Goal: Find specific page/section: Find specific page/section

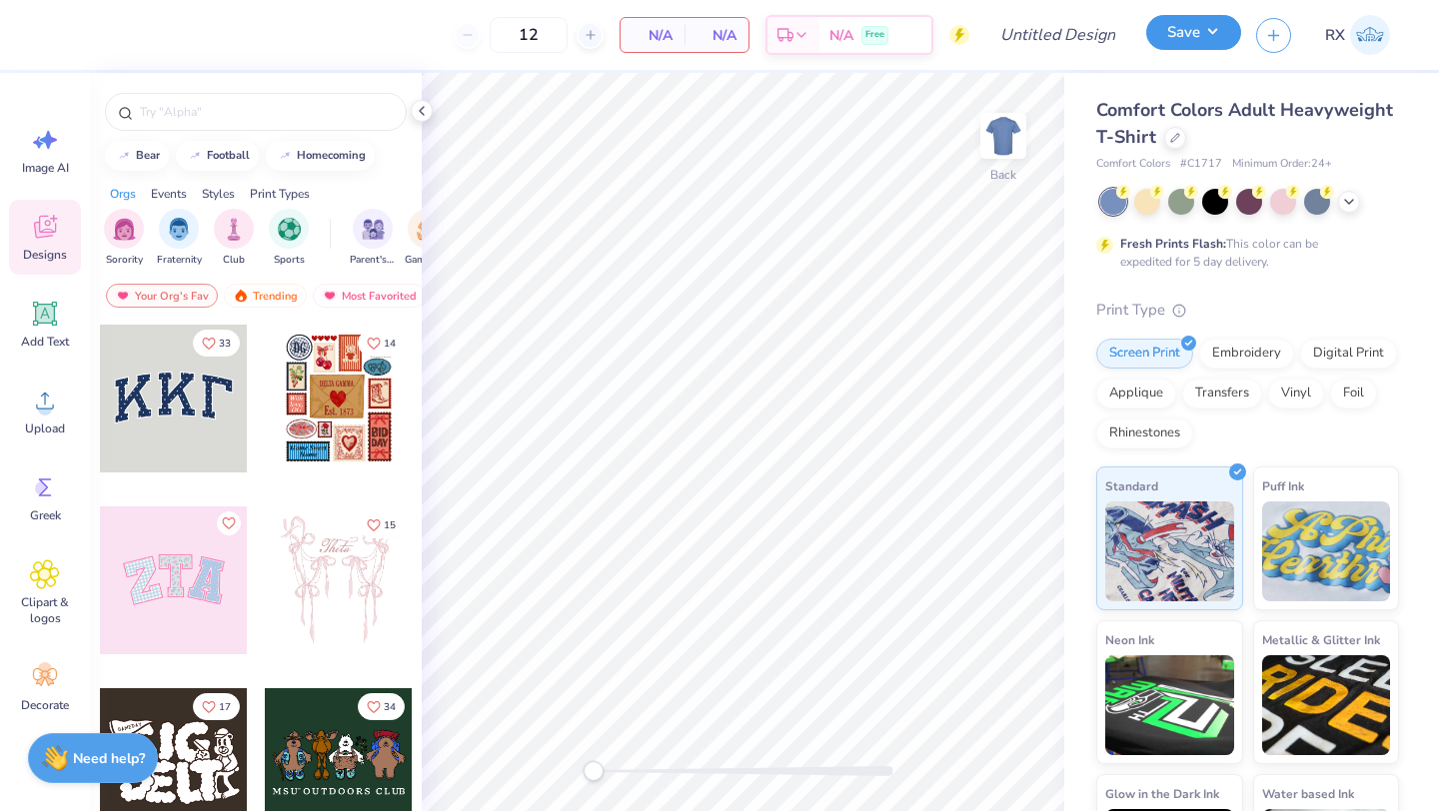
click at [1214, 34] on button "Save" at bounding box center [1193, 32] width 95 height 35
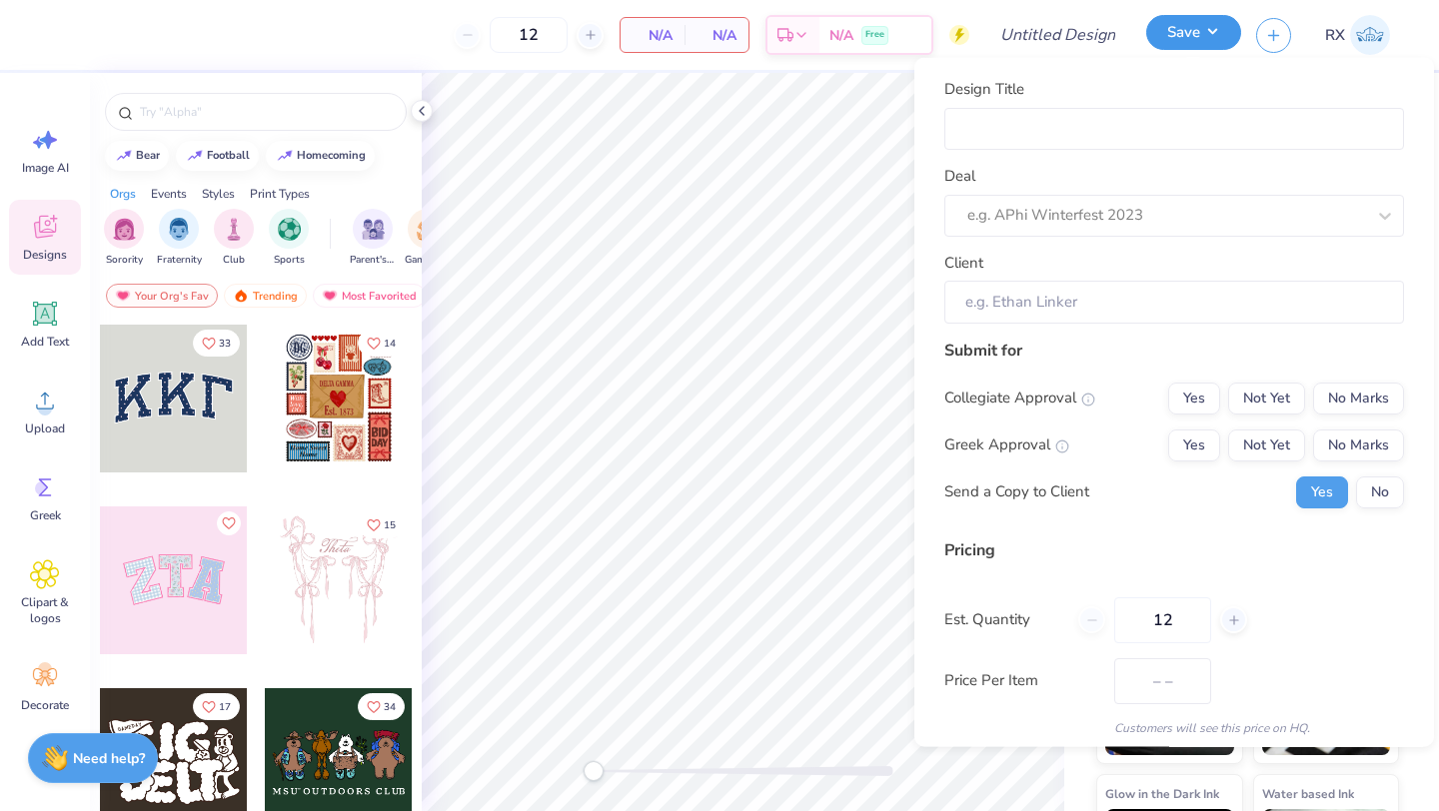
click at [1214, 34] on button "Save" at bounding box center [1193, 32] width 95 height 35
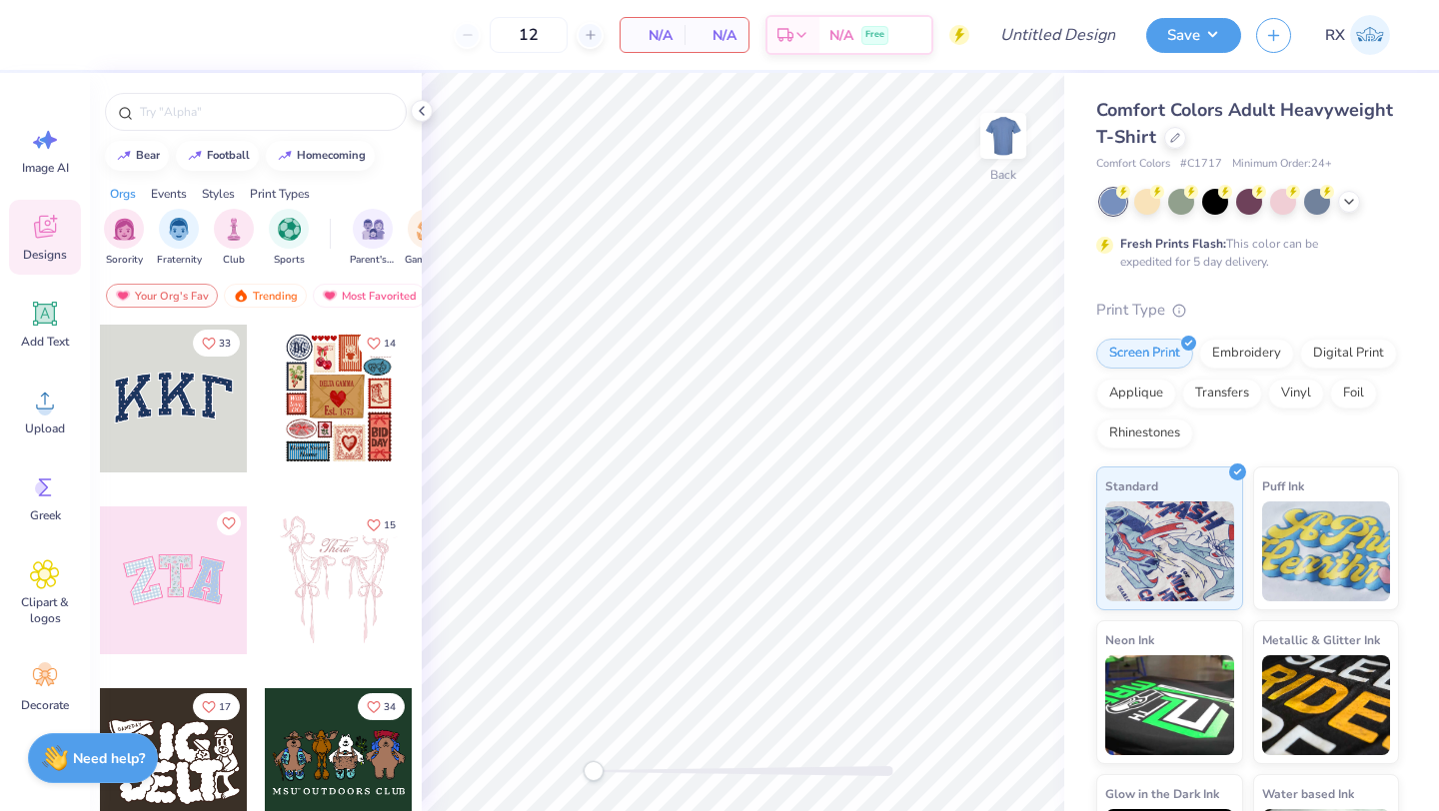
click at [1213, 297] on div "Comfort Colors Adult Heavyweight T-Shirt Comfort Colors # C1717 Minimum Order: …" at bounding box center [1247, 507] width 303 height 821
click at [1176, 132] on icon at bounding box center [1175, 136] width 8 height 8
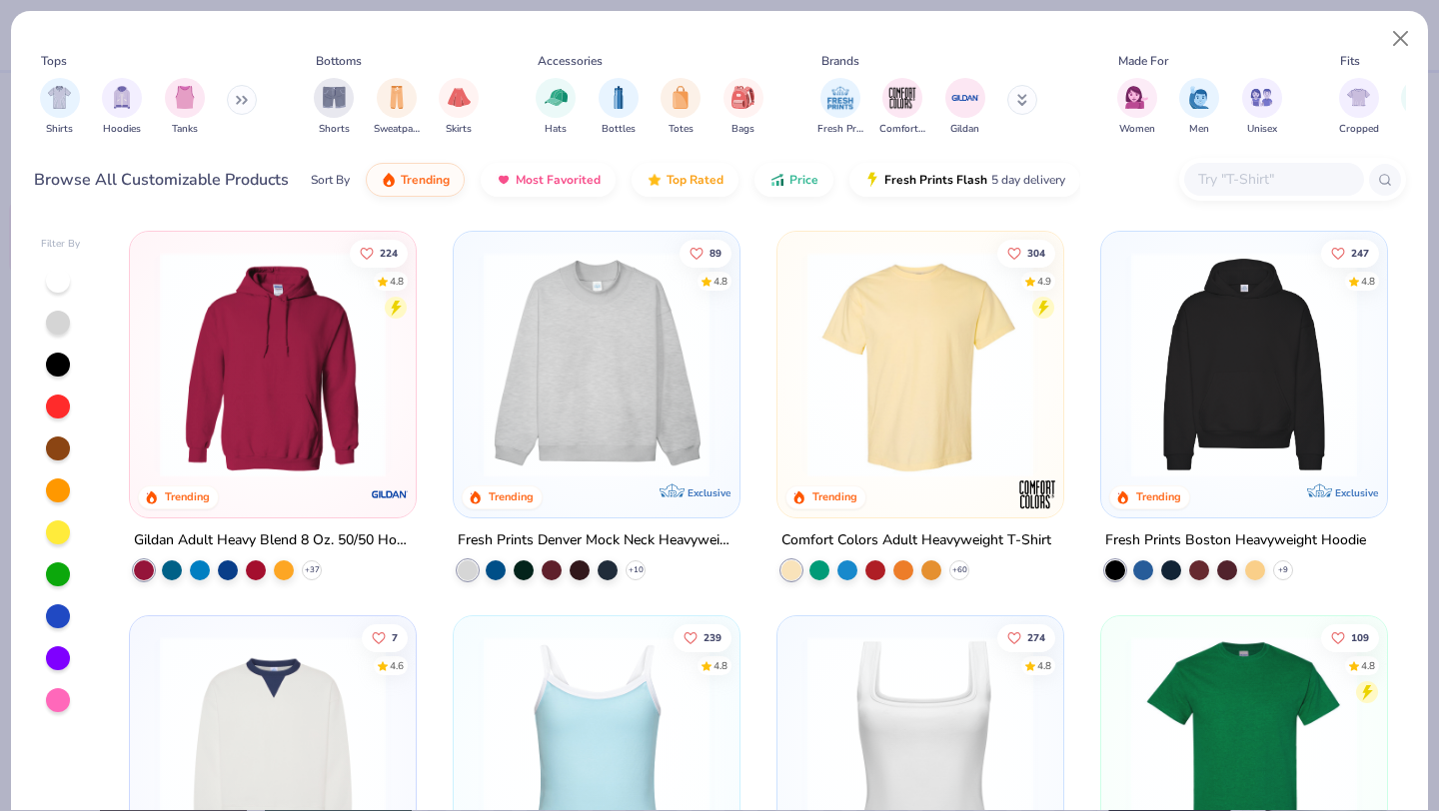
click at [1022, 105] on icon at bounding box center [1022, 100] width 10 height 12
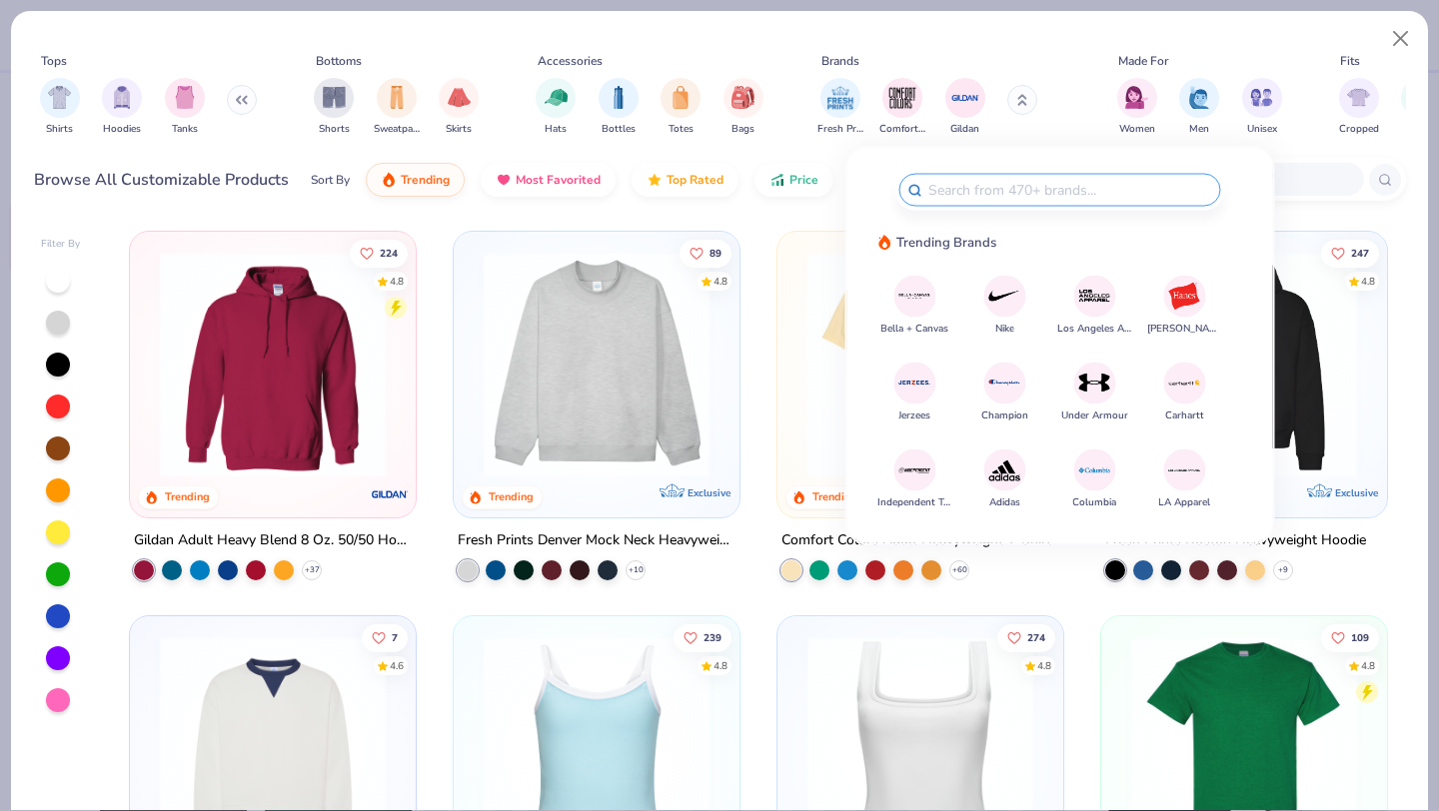
click at [1093, 307] on img at bounding box center [1094, 296] width 35 height 35
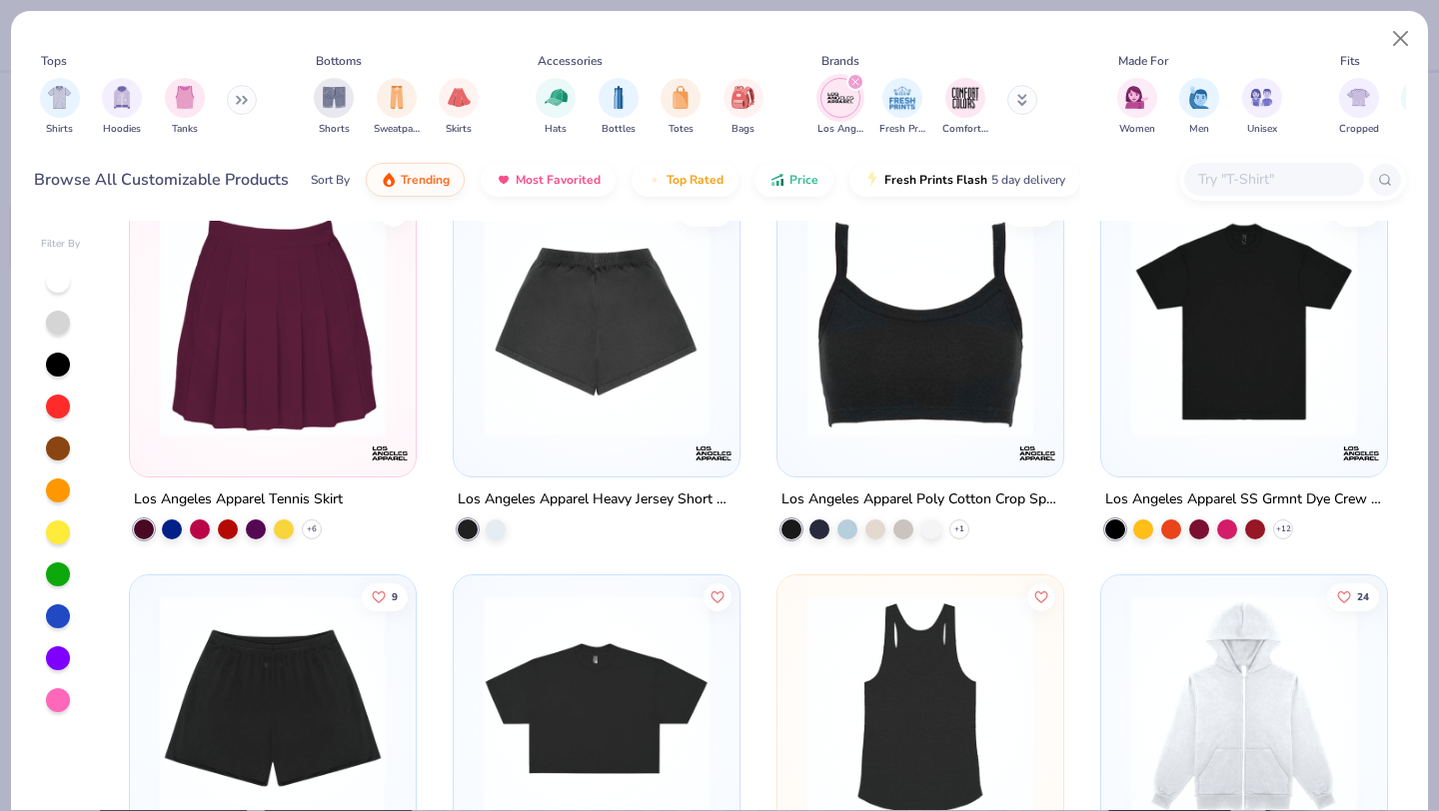
scroll to position [2166, 0]
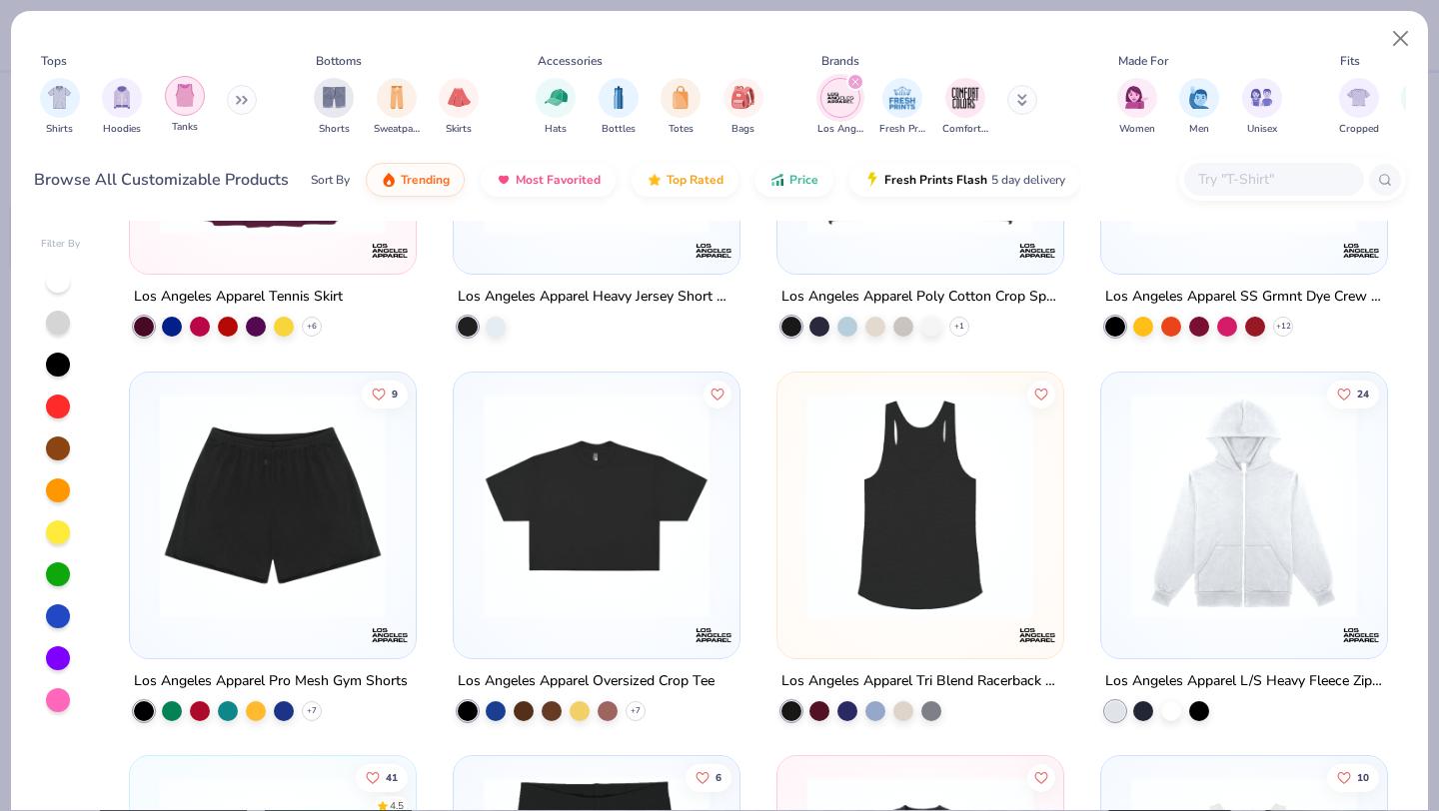
click at [187, 96] on img "filter for Tanks" at bounding box center [185, 95] width 22 height 23
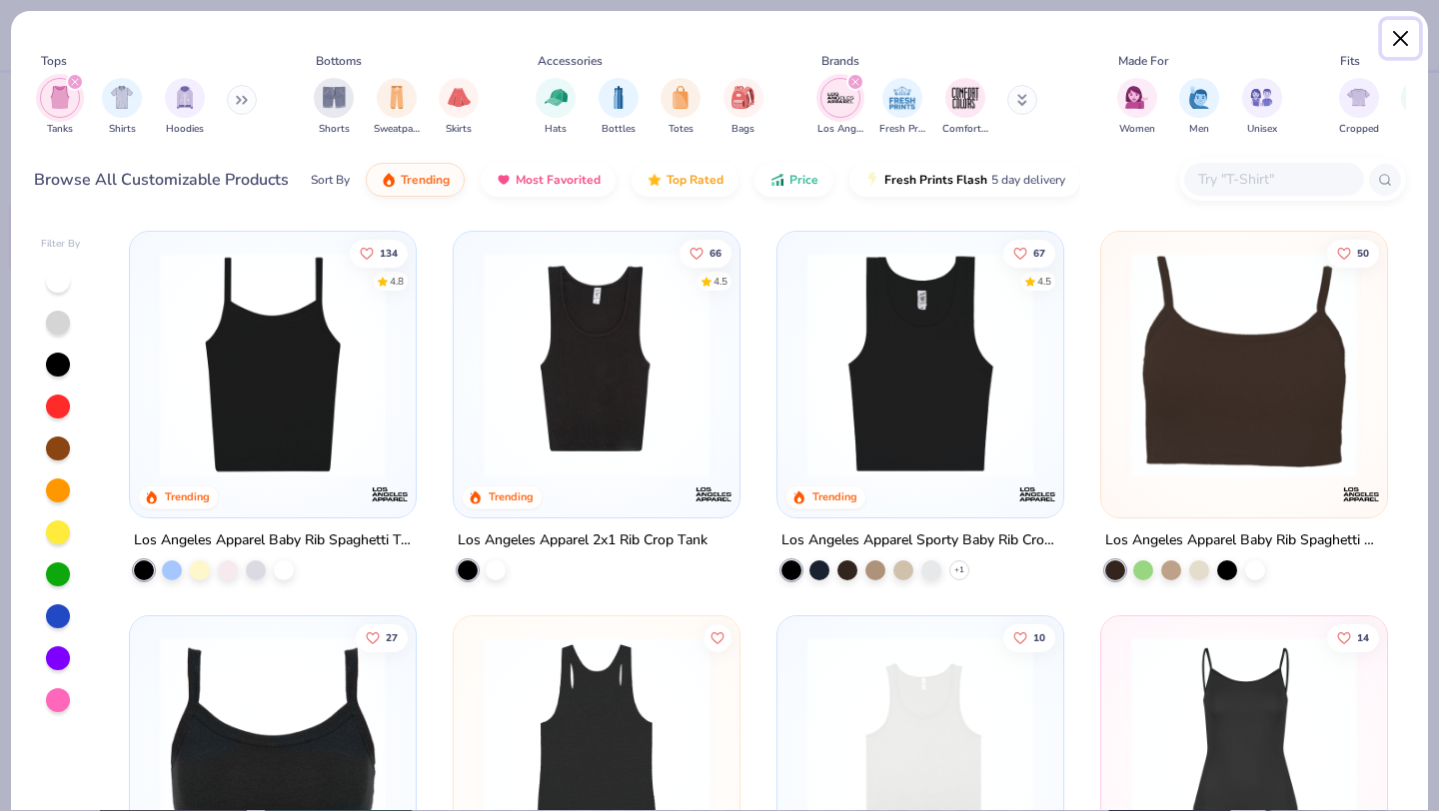
click at [1400, 34] on button "Close" at bounding box center [1401, 39] width 38 height 38
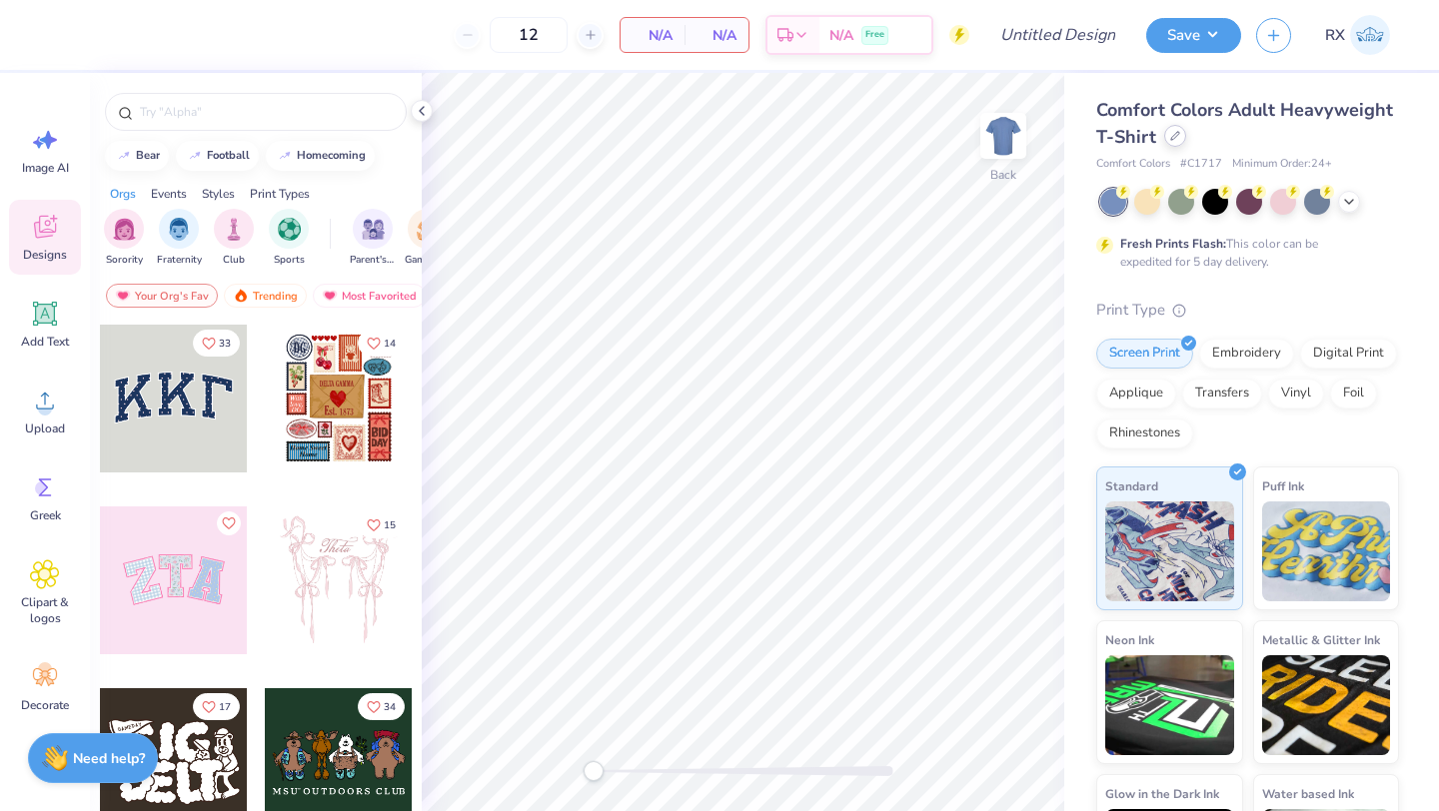
click at [1164, 137] on div at bounding box center [1175, 136] width 22 height 22
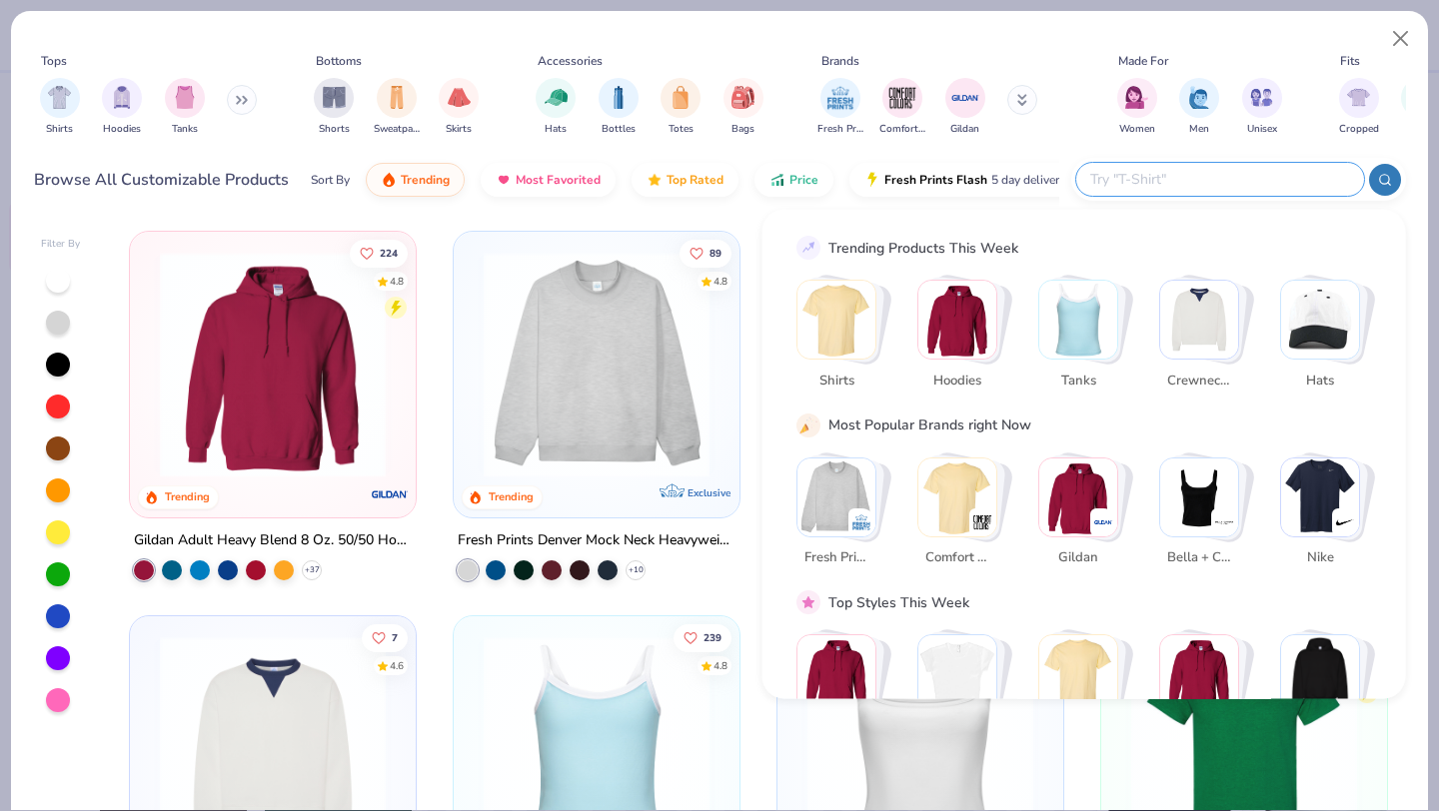
click at [1228, 185] on input "text" at bounding box center [1219, 179] width 262 height 23
type input "4666"
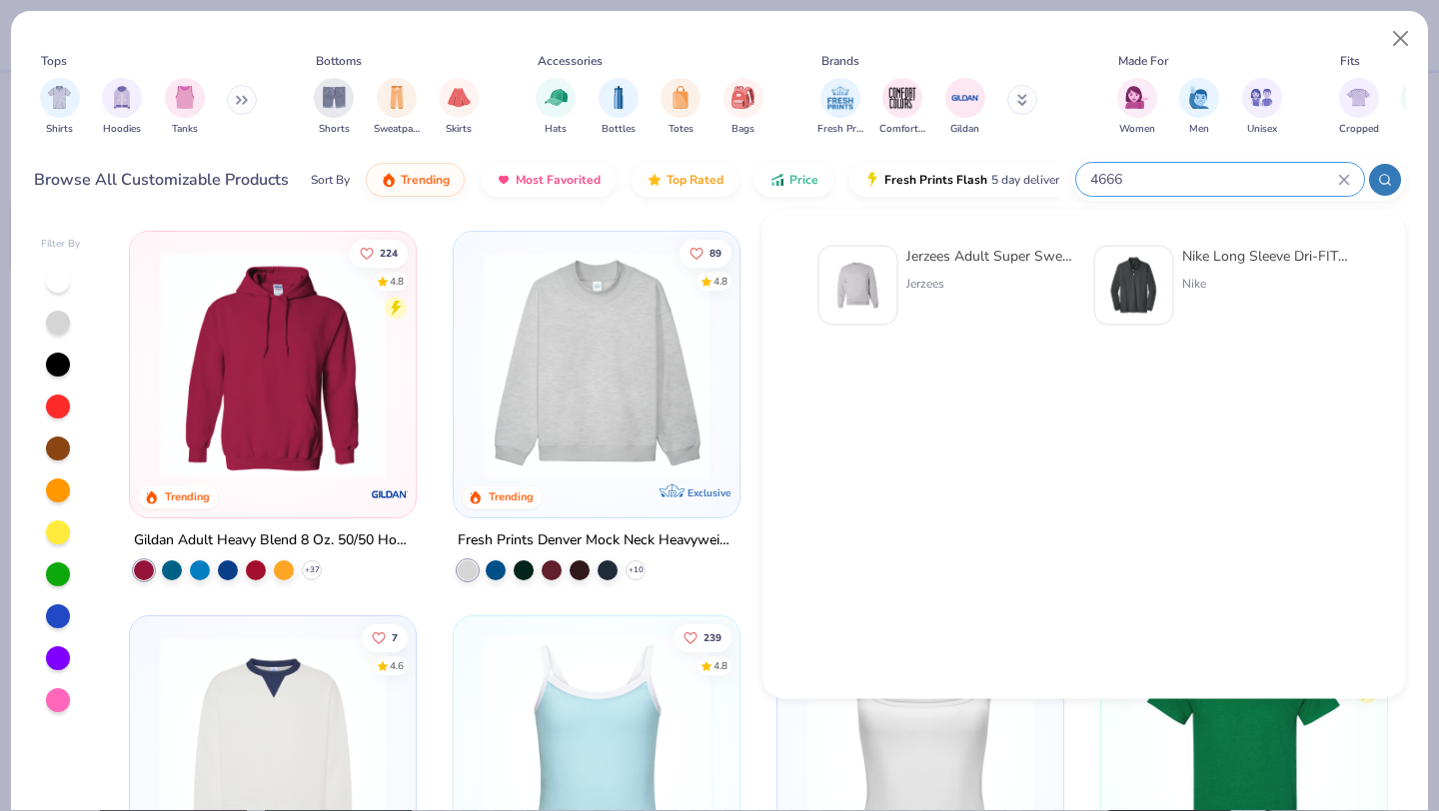
click at [1344, 180] on icon at bounding box center [1343, 179] width 9 height 9
